Goal: Find specific page/section: Find specific page/section

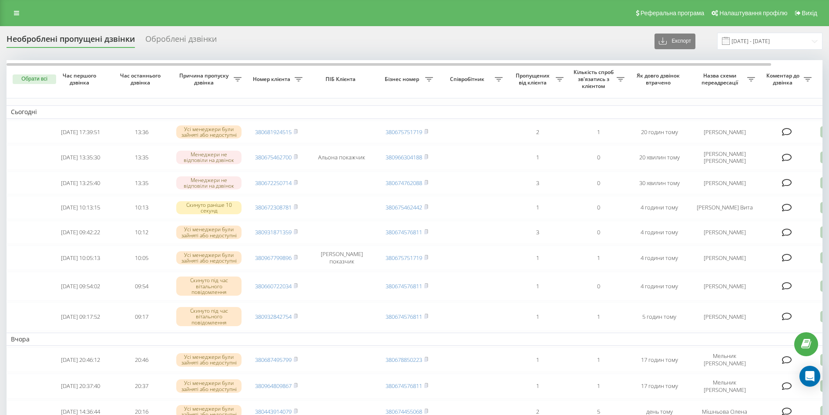
click at [535, 0] on div "Реферальна програма Налаштування профілю Вихід" at bounding box center [414, 13] width 829 height 26
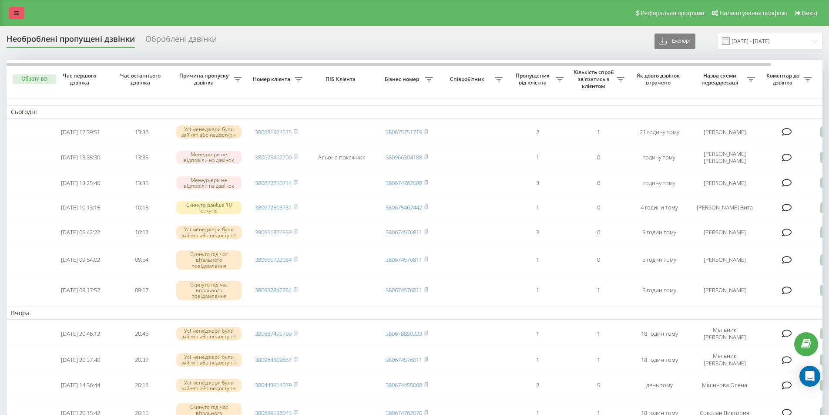
click at [19, 9] on link at bounding box center [17, 13] width 16 height 12
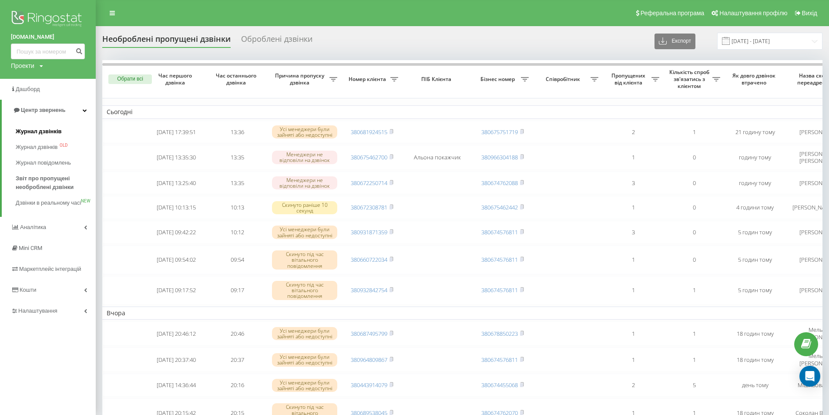
click at [42, 131] on span "Журнал дзвінків" at bounding box center [39, 131] width 46 height 9
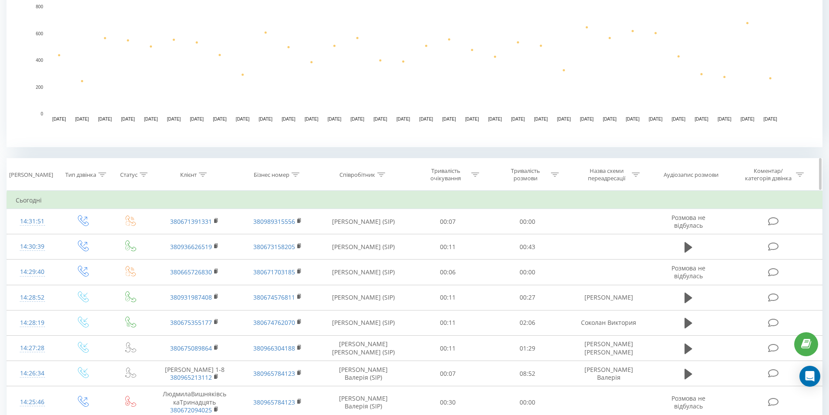
scroll to position [290, 0]
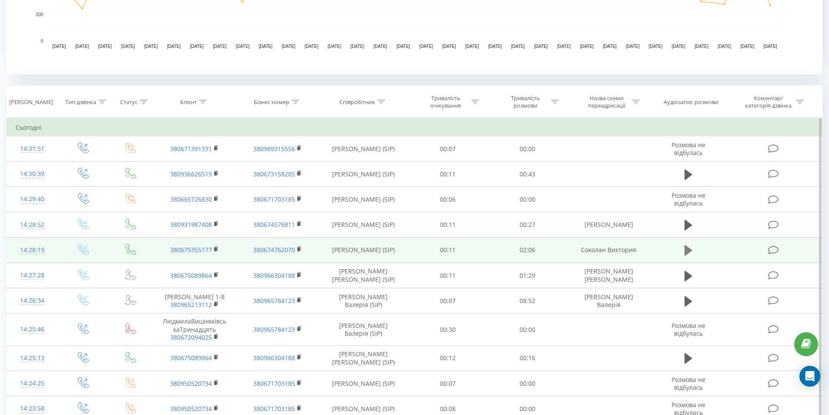
click at [687, 249] on icon at bounding box center [689, 250] width 8 height 10
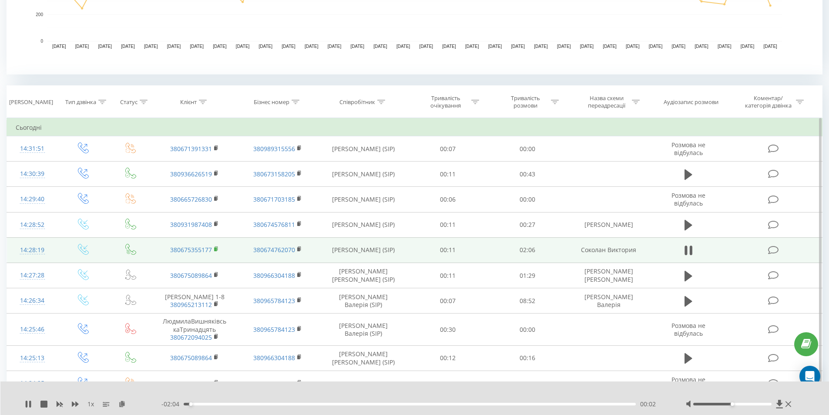
click at [214, 249] on icon at bounding box center [216, 249] width 5 height 6
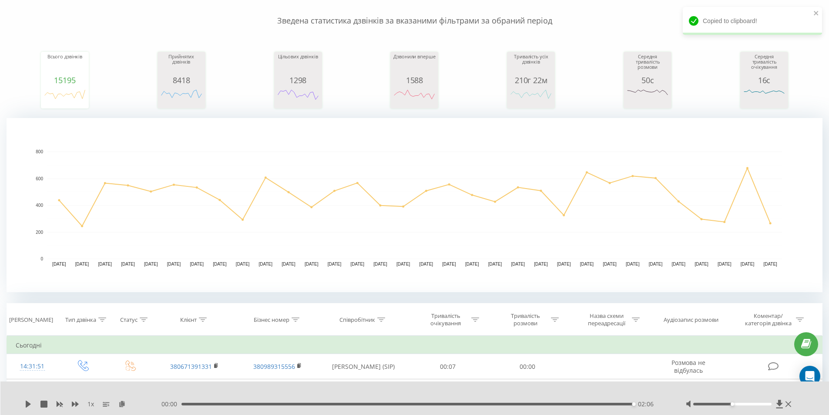
scroll to position [0, 0]
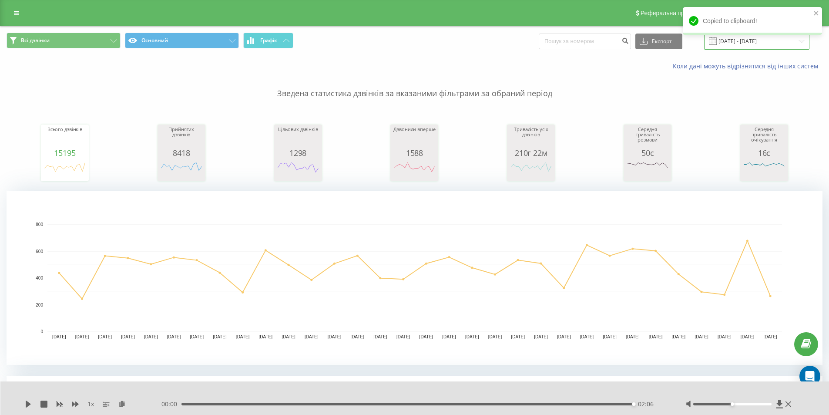
click at [744, 41] on input "[DATE] - [DATE]" at bounding box center [757, 41] width 105 height 17
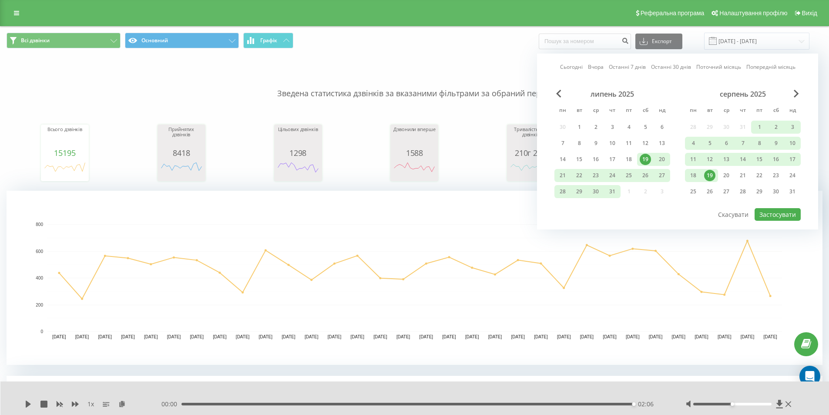
click at [710, 178] on div "19" at bounding box center [710, 175] width 11 height 11
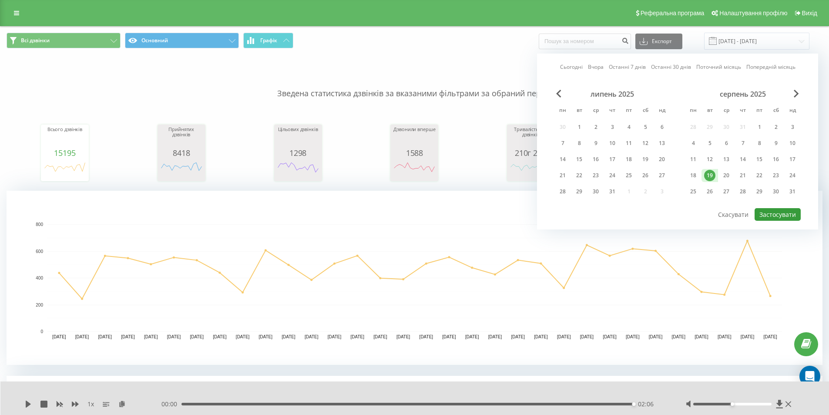
click at [768, 213] on button "Застосувати" at bounding box center [778, 214] width 46 height 13
click at [0, 0] on div at bounding box center [0, 0] width 0 height 0
type input "19.08.2025 - 19.08.2025"
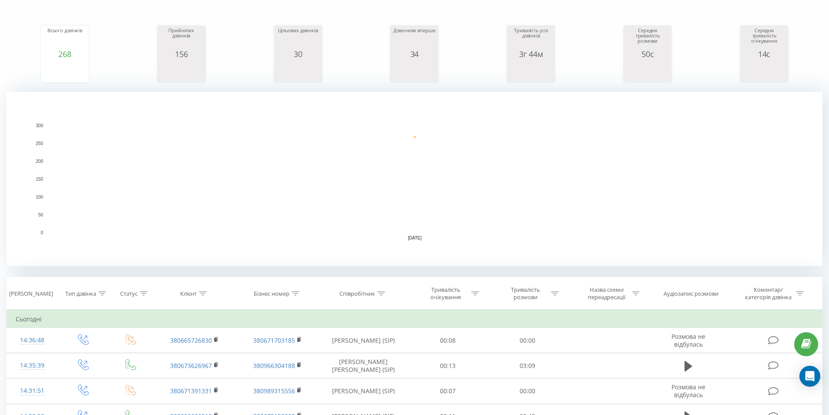
scroll to position [145, 0]
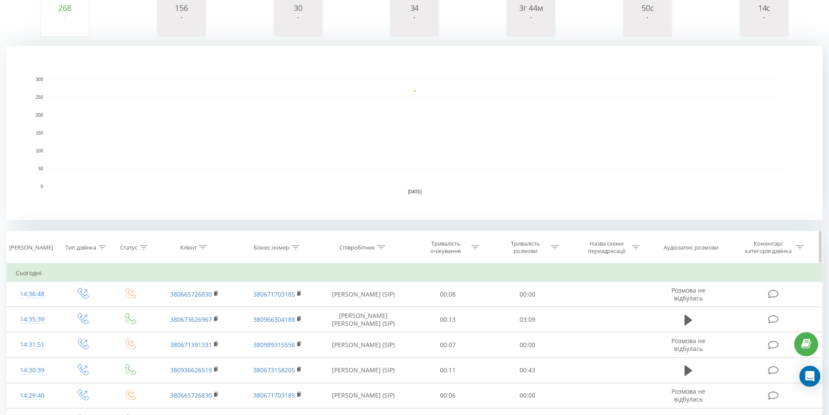
click at [380, 248] on icon at bounding box center [382, 247] width 8 height 4
click at [351, 308] on input "text" at bounding box center [363, 309] width 77 height 15
click button "OK" at bounding box center [382, 327] width 37 height 11
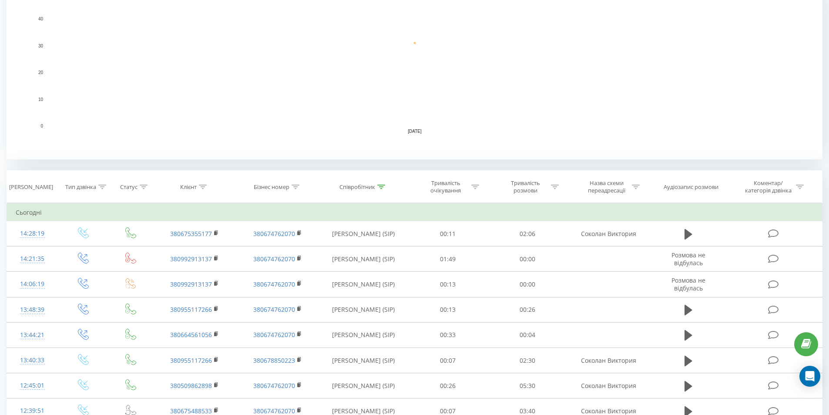
scroll to position [218, 0]
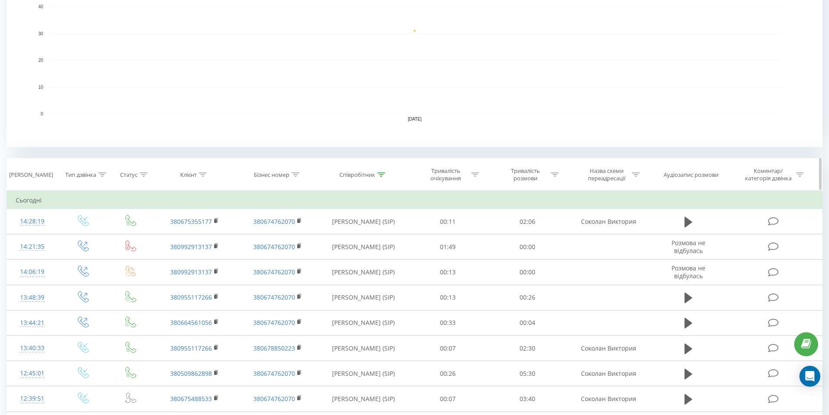
click at [384, 174] on icon at bounding box center [382, 174] width 8 height 4
click at [351, 236] on input "соколан" at bounding box center [363, 236] width 77 height 15
type input "с"
click button "OK" at bounding box center [382, 254] width 37 height 11
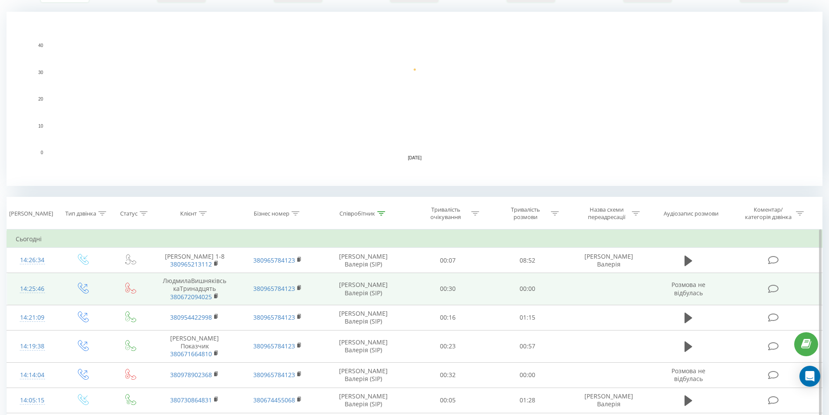
scroll to position [218, 0]
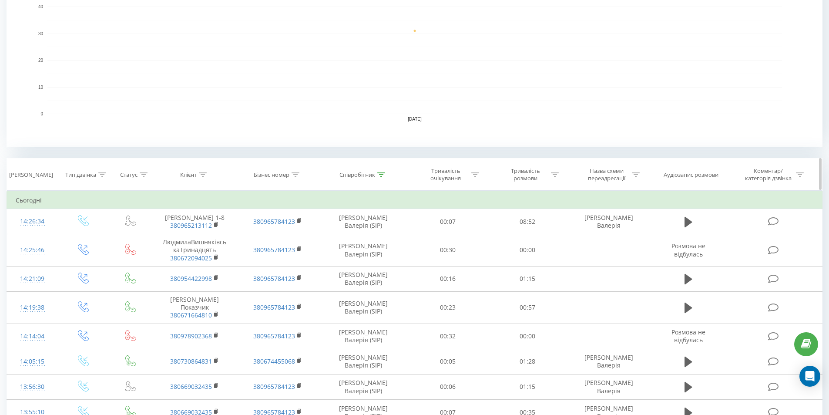
click at [382, 173] on icon at bounding box center [382, 174] width 8 height 4
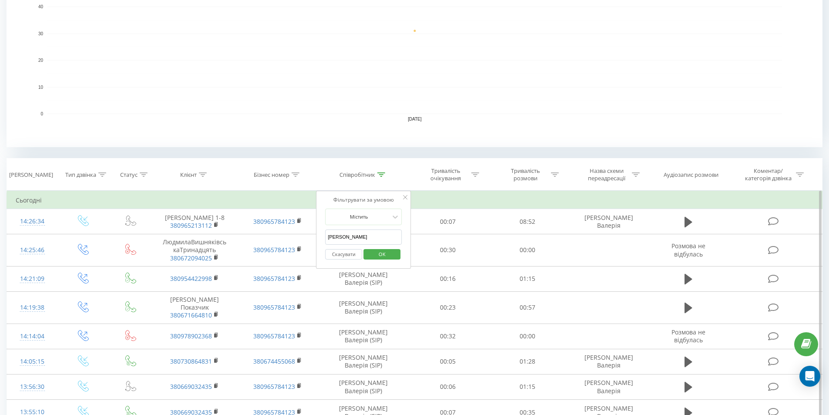
click at [360, 235] on input "гончарова" at bounding box center [363, 236] width 77 height 15
type input "г"
click button "OK" at bounding box center [382, 254] width 37 height 11
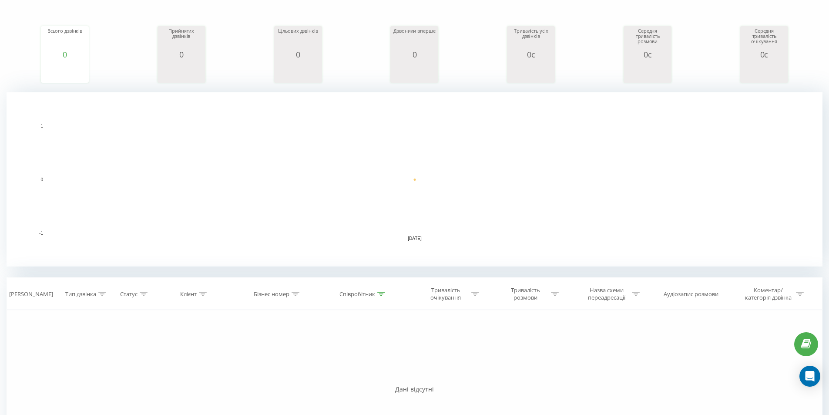
scroll to position [145, 0]
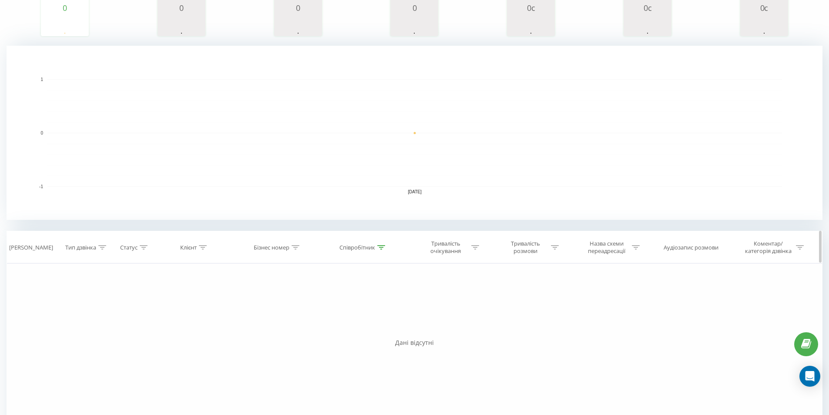
click at [381, 245] on icon at bounding box center [382, 247] width 8 height 4
click at [340, 309] on input "бавико" at bounding box center [364, 309] width 77 height 15
click button "OK" at bounding box center [382, 327] width 37 height 11
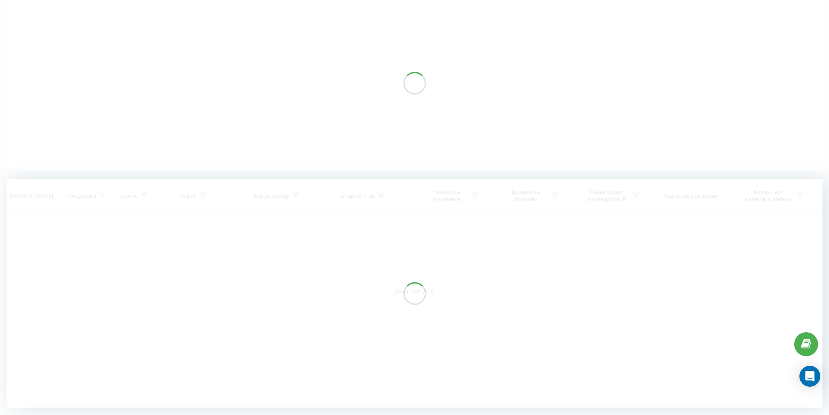
scroll to position [74, 0]
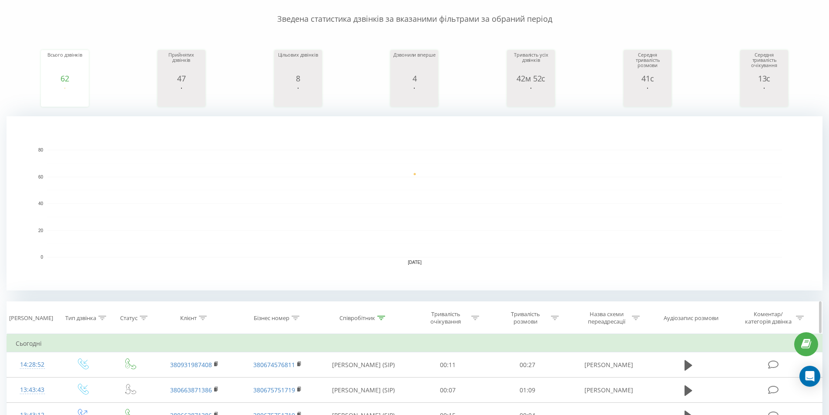
click at [380, 317] on icon at bounding box center [382, 318] width 8 height 4
click at [355, 382] on input "бавыко" at bounding box center [363, 380] width 77 height 15
type input "б"
click at [378, 394] on span "OK" at bounding box center [382, 397] width 24 height 13
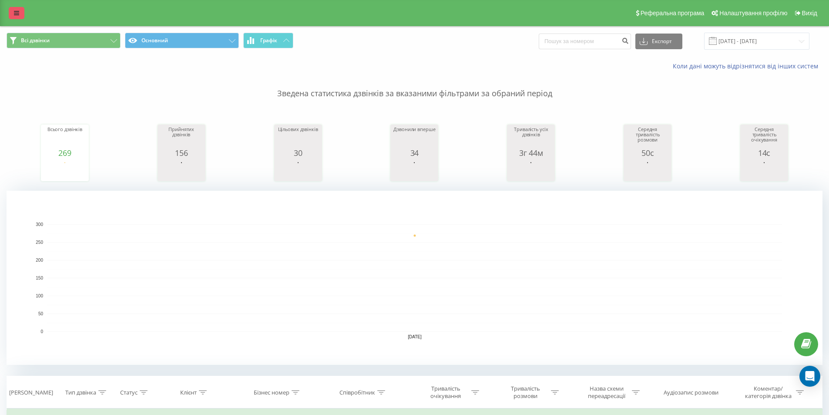
click at [21, 10] on link at bounding box center [17, 13] width 16 height 12
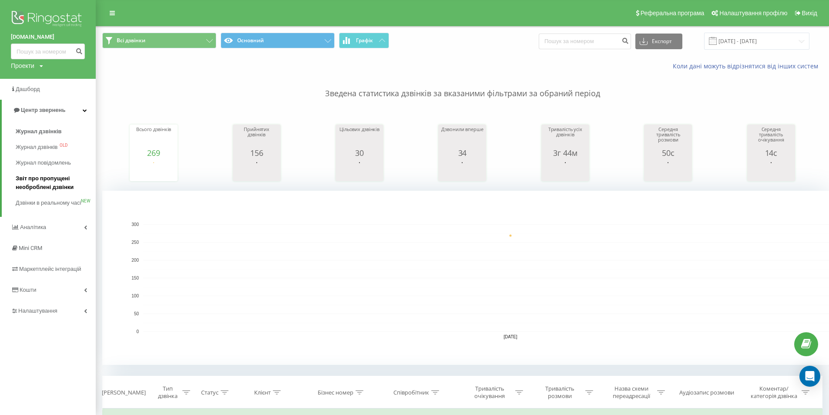
click at [37, 179] on span "Звіт про пропущені необроблені дзвінки" at bounding box center [54, 182] width 76 height 17
